Goal: Check status: Check status

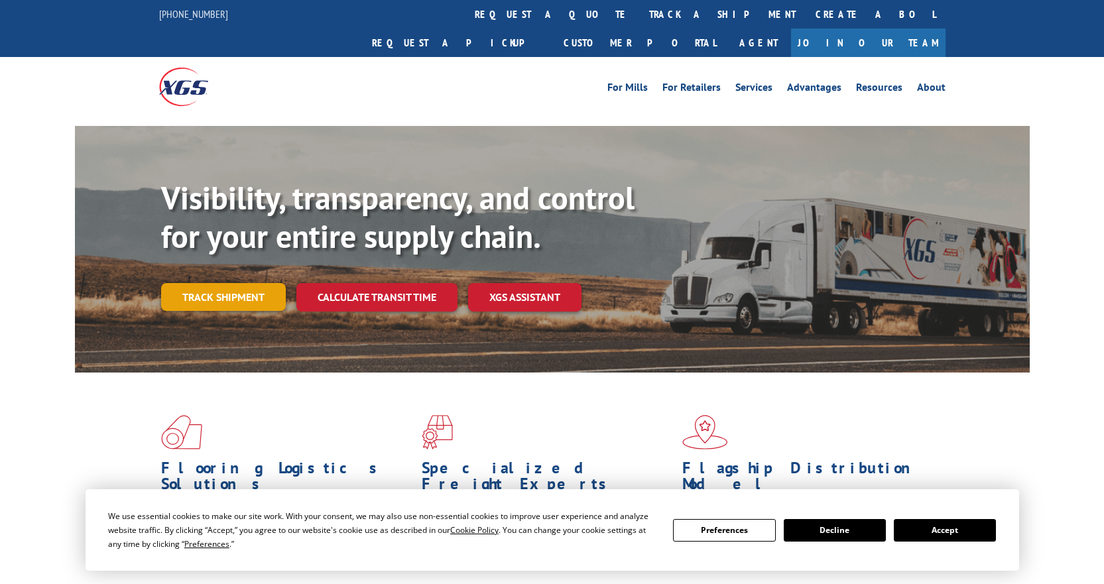
click at [241, 283] on link "Track shipment" at bounding box center [223, 297] width 125 height 28
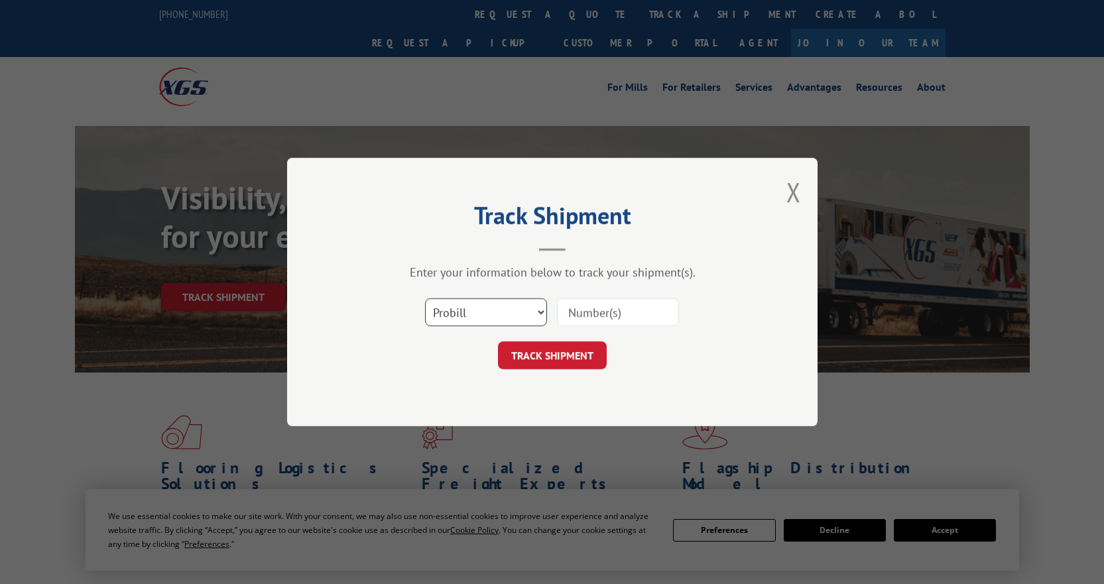
click at [536, 308] on select "Select category... Probill BOL PO" at bounding box center [486, 312] width 122 height 28
click at [425, 298] on select "Select category... Probill BOL PO" at bounding box center [486, 312] width 122 height 28
click at [508, 315] on select "Select category... Probill BOL PO" at bounding box center [486, 312] width 122 height 28
click at [425, 298] on select "Select category... Probill BOL PO" at bounding box center [486, 312] width 122 height 28
click at [474, 318] on select "Select category... Probill BOL PO" at bounding box center [486, 312] width 122 height 28
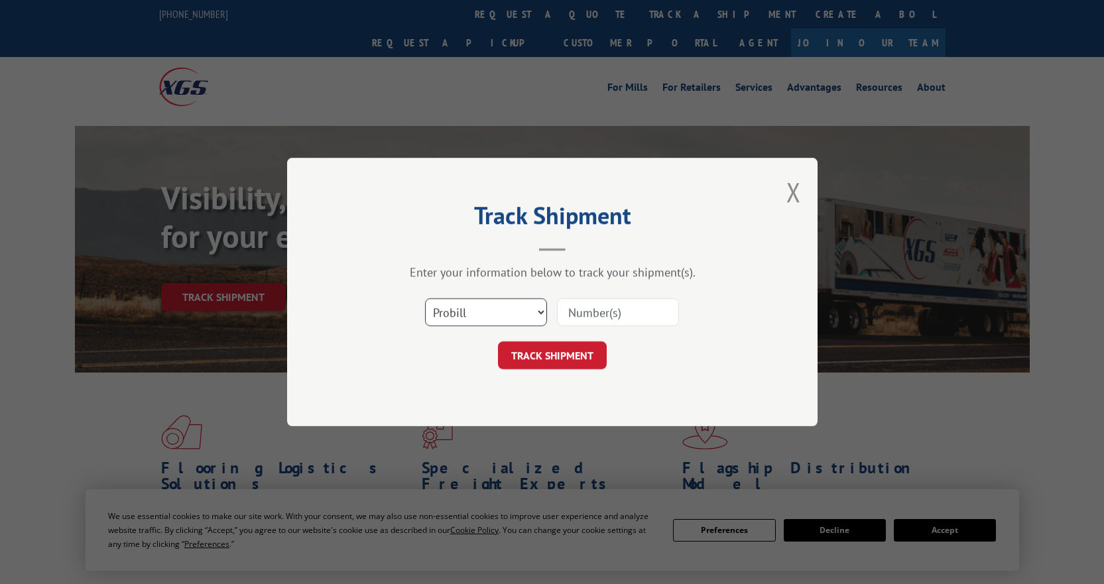
select select "bol"
click at [425, 298] on select "Select category... Probill BOL PO" at bounding box center [486, 312] width 122 height 28
click at [605, 326] on input at bounding box center [618, 312] width 122 height 28
type input "265697"
click button "TRACK SHIPMENT" at bounding box center [552, 355] width 109 height 28
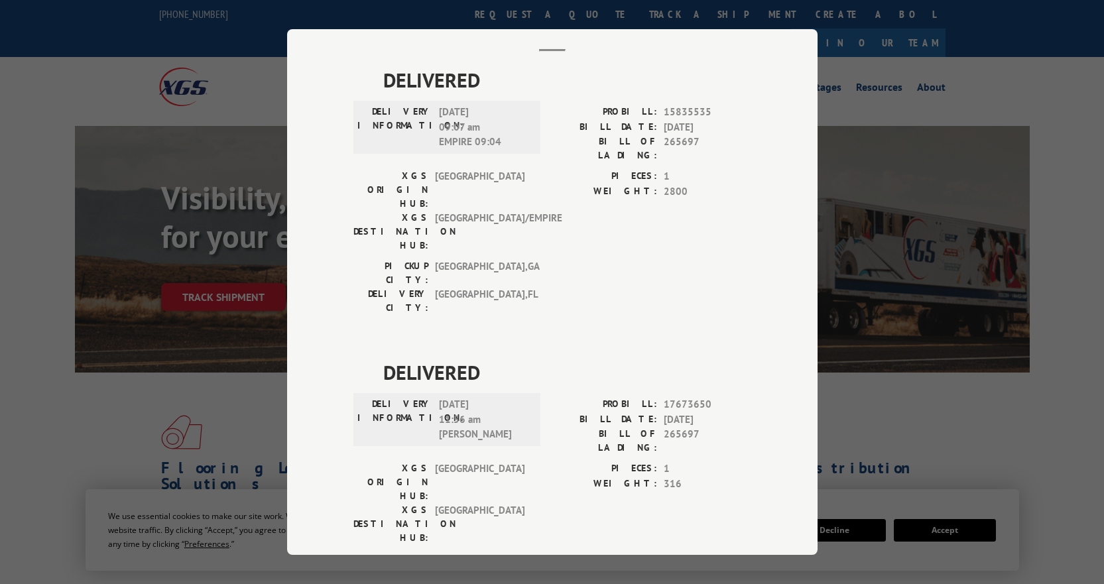
scroll to position [72, 0]
click at [476, 461] on div "XGS ORIGIN HUB: TUNNEL HILL XGS DESTINATION HUB: [GEOGRAPHIC_DATA]" at bounding box center [442, 506] width 179 height 90
click at [621, 476] on label "WEIGHT:" at bounding box center [604, 483] width 105 height 15
click at [886, 394] on div "Track Shipment DELIVERED DELIVERY INFORMATION: [DATE] 09:07 am EMPIRE 09:04 PRO…" at bounding box center [552, 292] width 1104 height 584
